Goal: Task Accomplishment & Management: Manage account settings

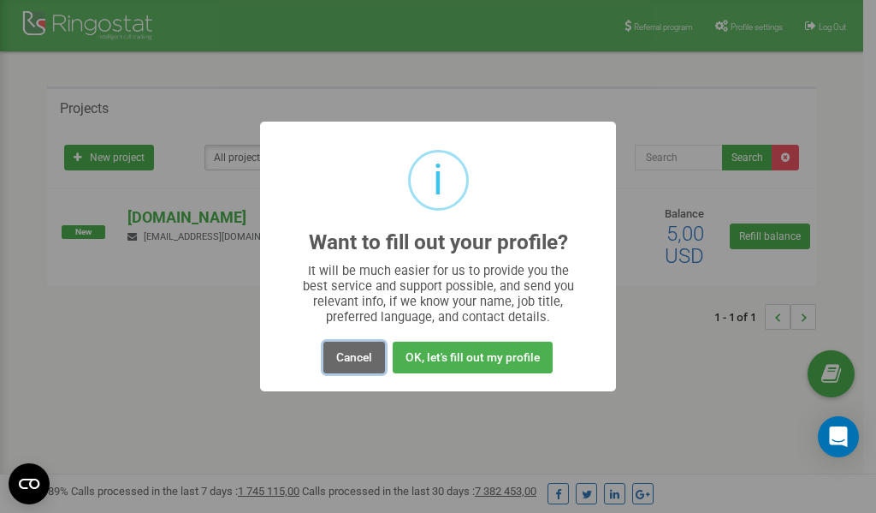
click at [355, 355] on button "Cancel" at bounding box center [355, 357] width 62 height 32
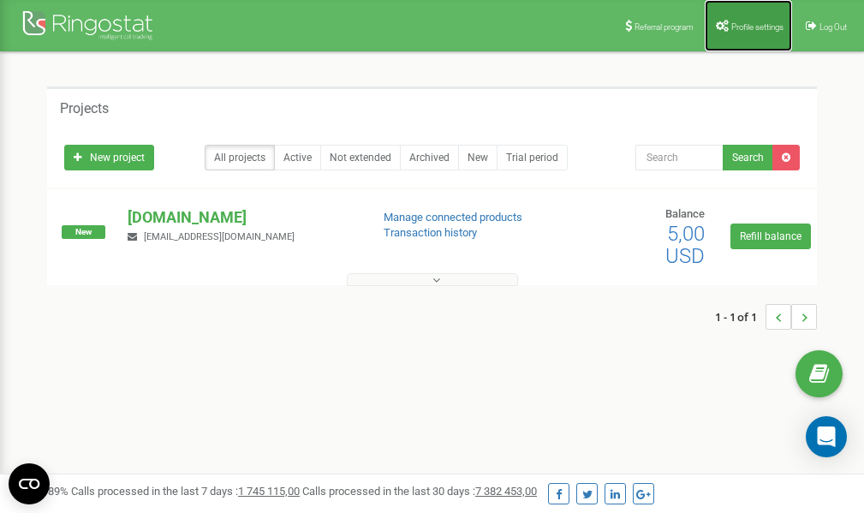
click at [741, 27] on span "Profile settings" at bounding box center [757, 26] width 52 height 9
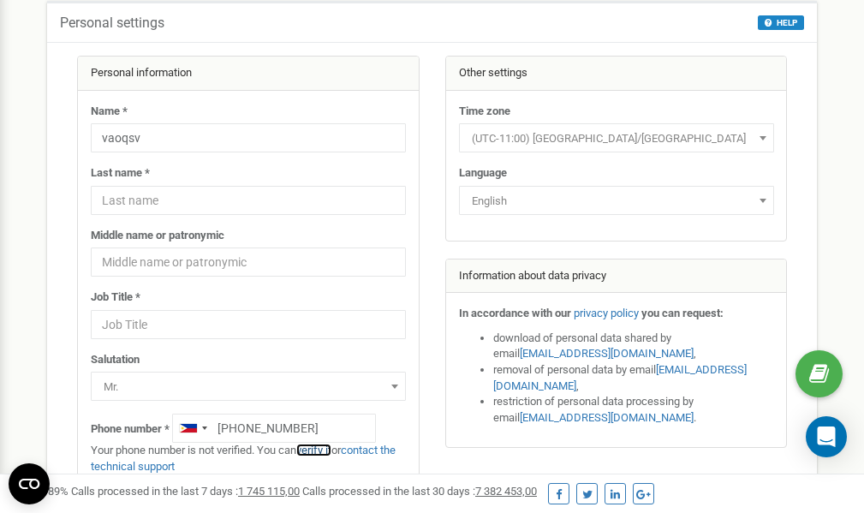
click at [323, 449] on link "verify it" at bounding box center [313, 449] width 35 height 13
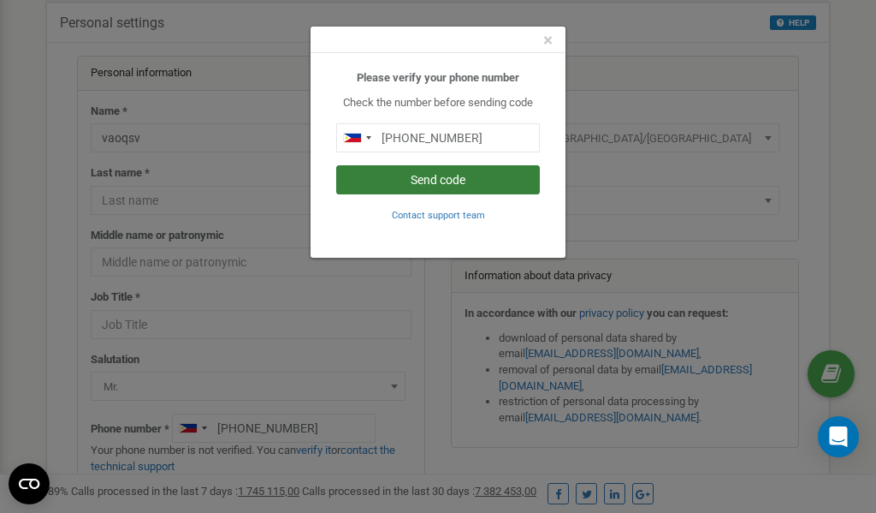
click at [439, 180] on button "Send code" at bounding box center [438, 179] width 204 height 29
